Goal: Information Seeking & Learning: Learn about a topic

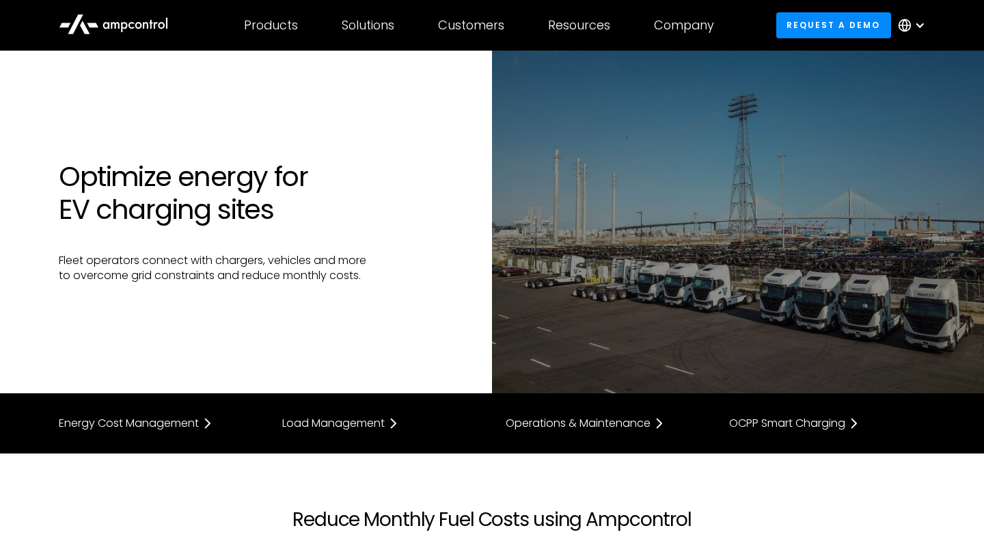
click at [441, 234] on div "Optimize energy for EV charging sites Fleet operators connect with chargers, ve…" at bounding box center [268, 222] width 447 height 124
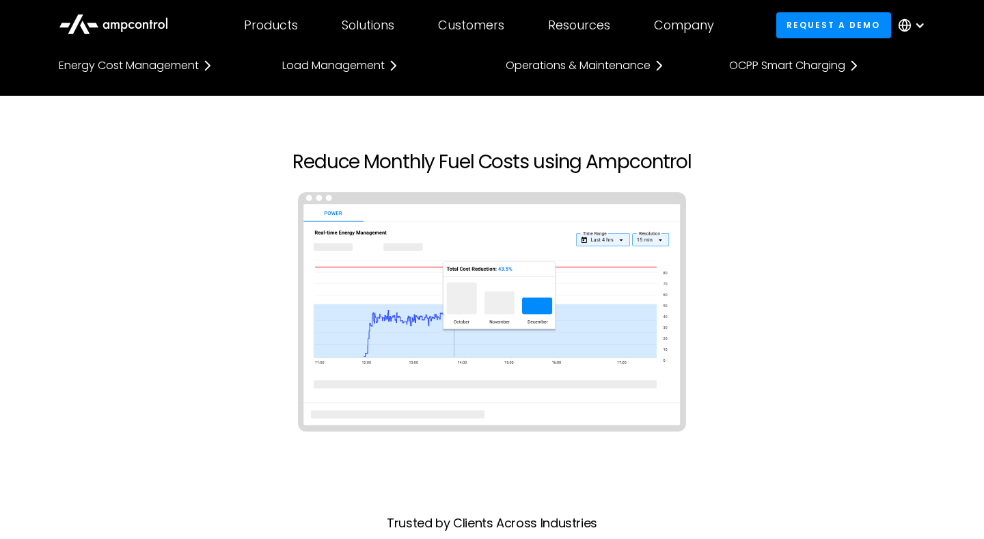
scroll to position [395, 0]
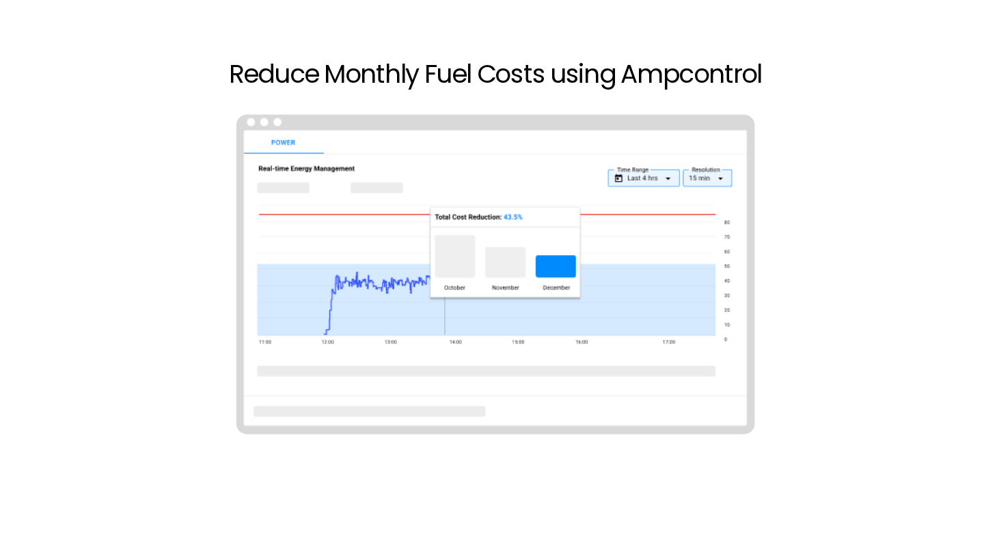
click at [757, 341] on div at bounding box center [491, 287] width 893 height 267
click at [311, 107] on section "Reduce Monthly Fuel Costs using Ampcontrol Trusted by Clients Across Industries" at bounding box center [492, 352] width 984 height 589
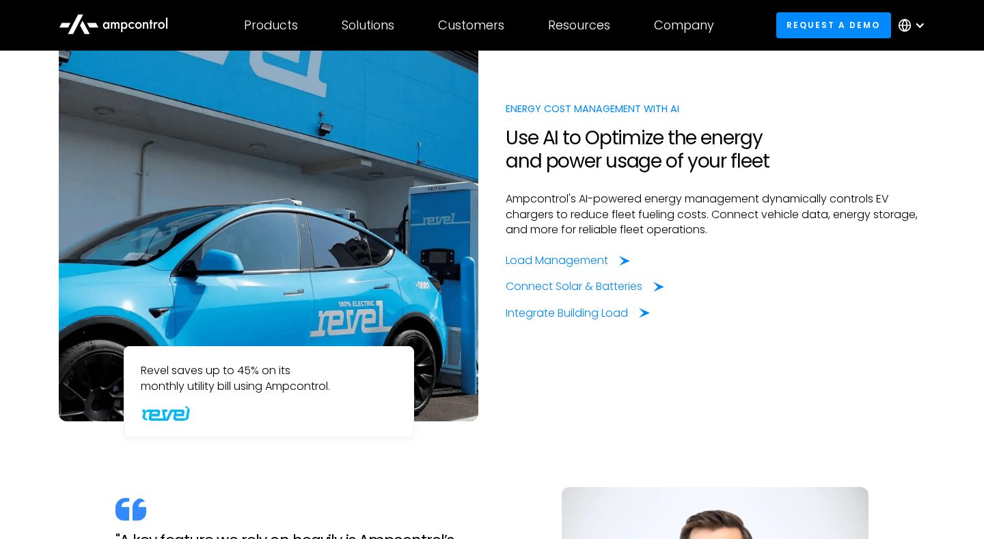
scroll to position [1080, 0]
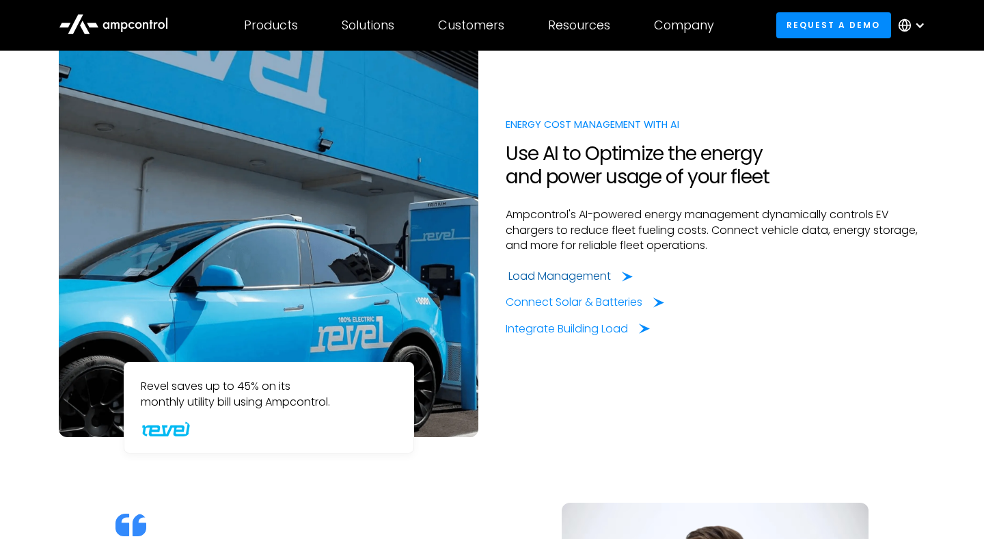
click at [573, 277] on div "Load Management" at bounding box center [560, 276] width 103 height 15
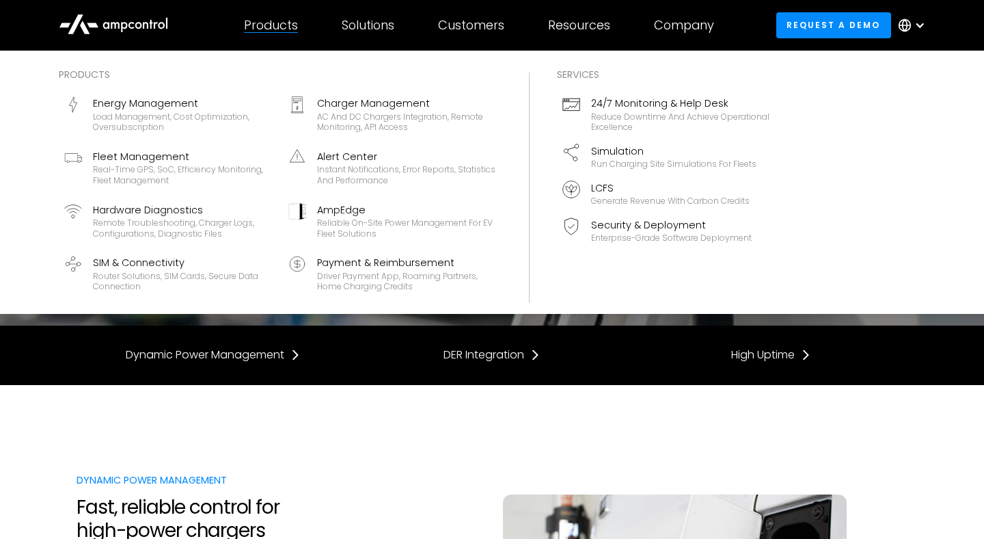
click at [287, 25] on div "Products" at bounding box center [271, 25] width 54 height 15
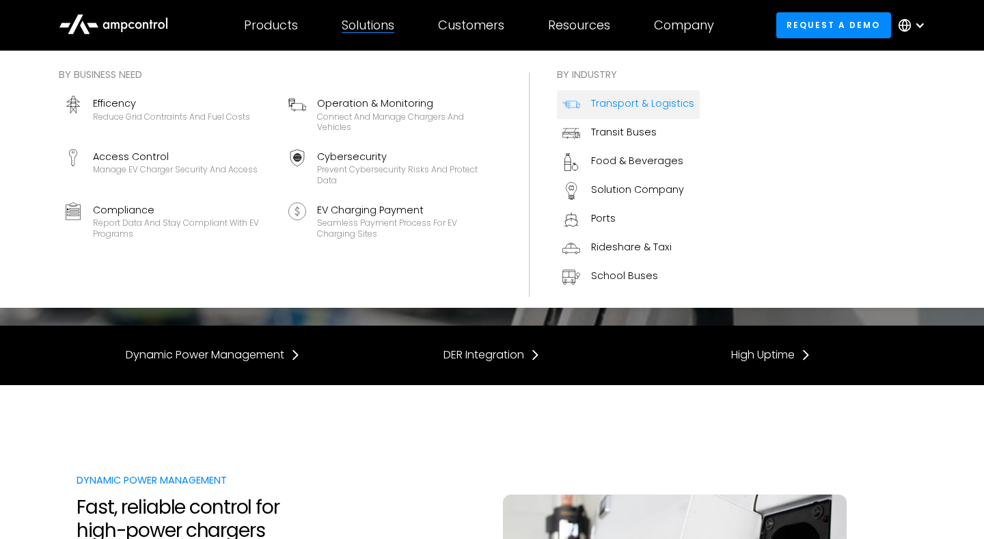
click at [620, 102] on div "Transport & Logistics" at bounding box center [642, 103] width 103 height 15
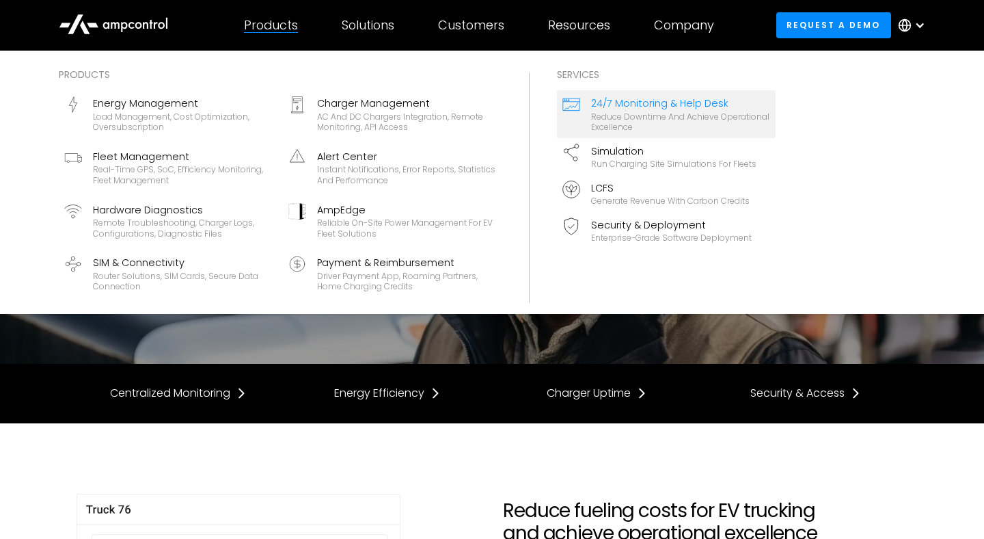
click at [625, 117] on div "Reduce downtime and achieve operational excellence" at bounding box center [680, 121] width 179 height 21
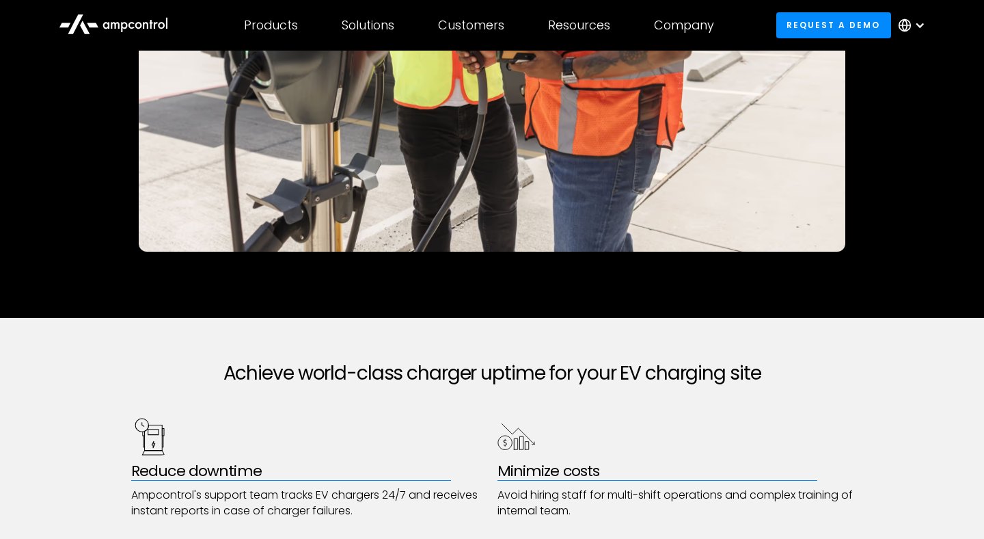
scroll to position [457, 0]
